Goal: Task Accomplishment & Management: Manage account settings

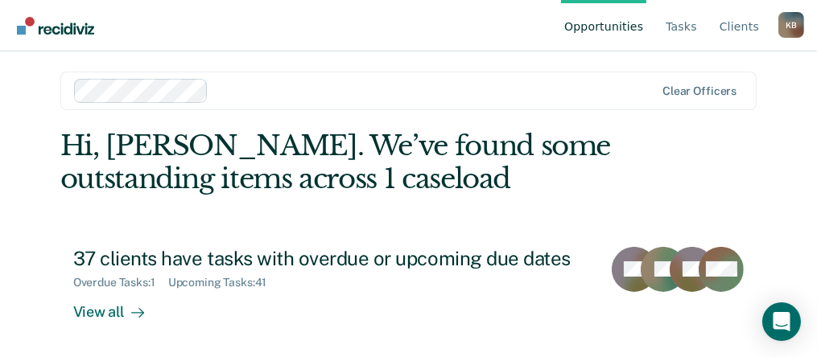
scroll to position [7, 0]
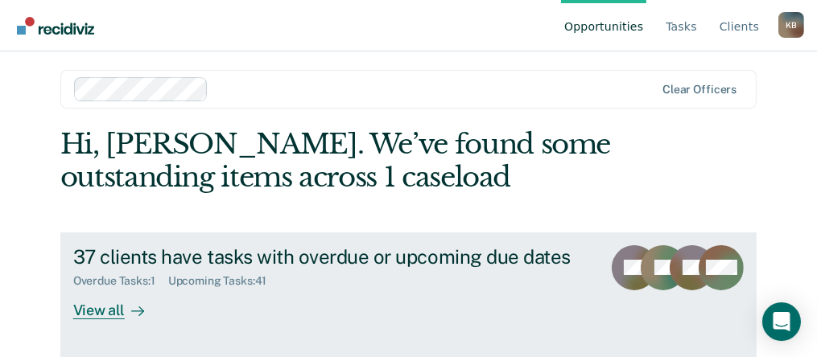
click at [139, 278] on div "Overdue Tasks : 1" at bounding box center [120, 281] width 95 height 14
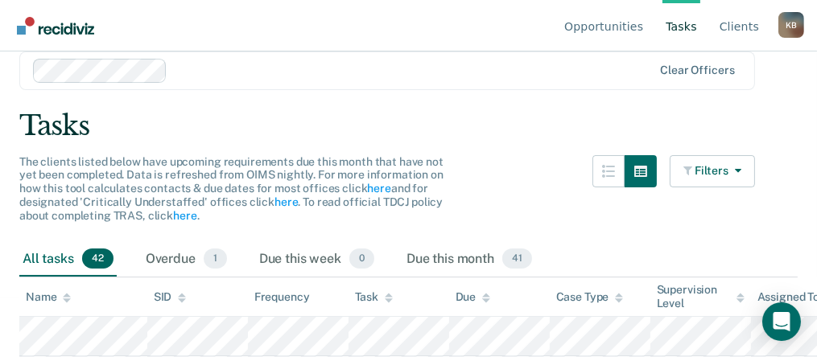
scroll to position [161, 0]
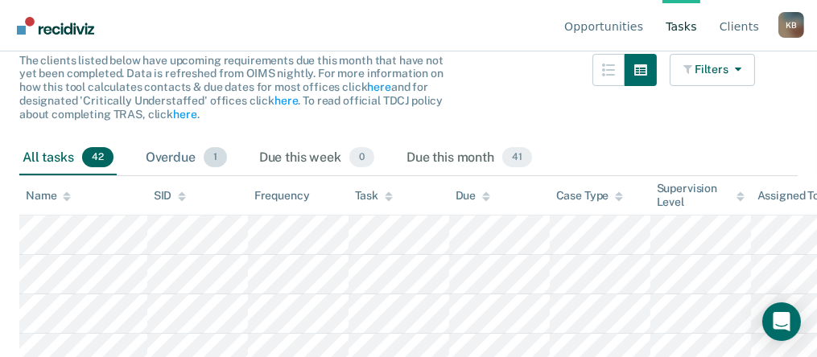
click at [173, 159] on div "Overdue 1" at bounding box center [186, 158] width 88 height 35
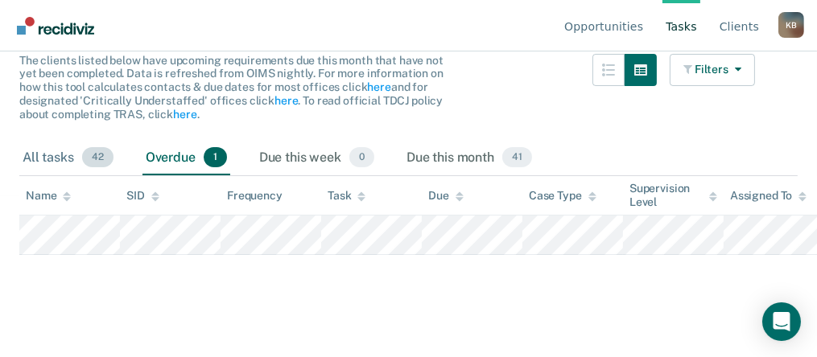
click at [47, 159] on div "All tasks 42" at bounding box center [67, 158] width 97 height 35
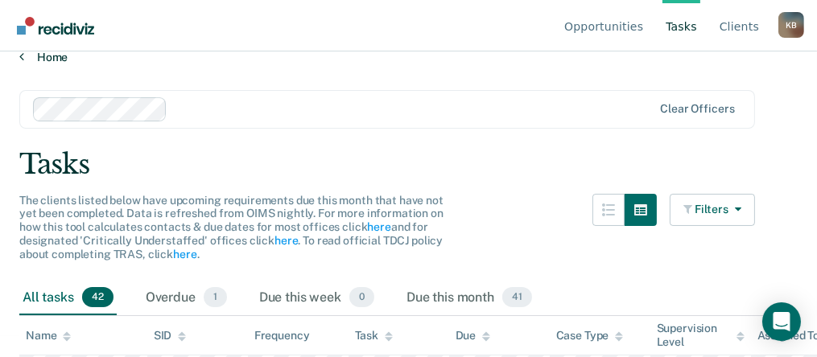
scroll to position [0, 0]
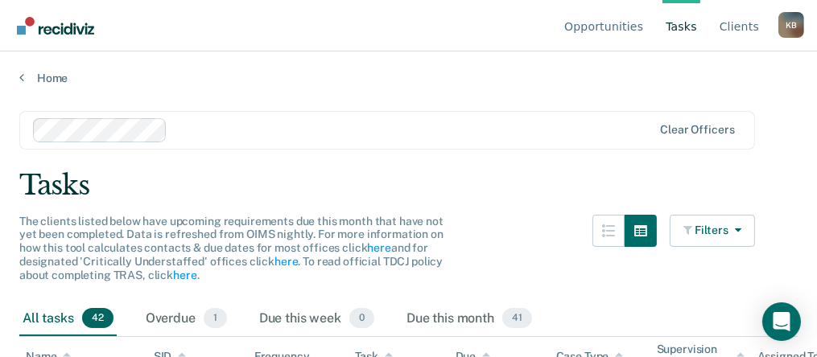
click at [792, 27] on div "K B" at bounding box center [791, 25] width 26 height 26
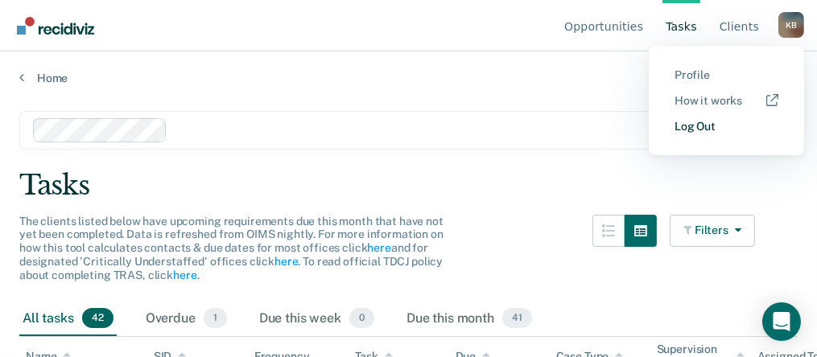
click at [693, 132] on link "Log Out" at bounding box center [726, 127] width 104 height 14
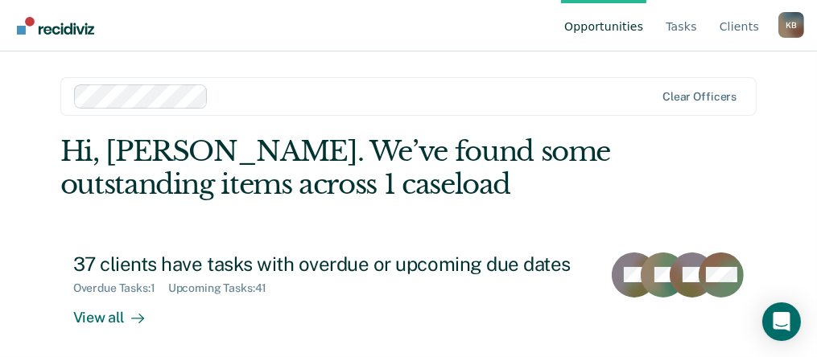
click at [790, 32] on div "K B" at bounding box center [791, 25] width 26 height 26
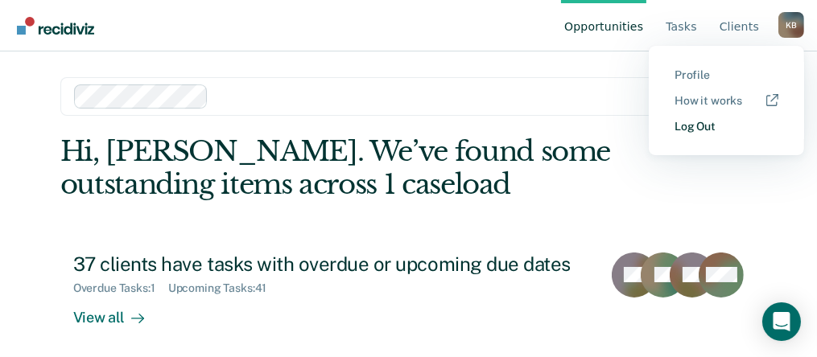
click at [708, 128] on link "Log Out" at bounding box center [726, 127] width 104 height 14
